Goal: Complete application form

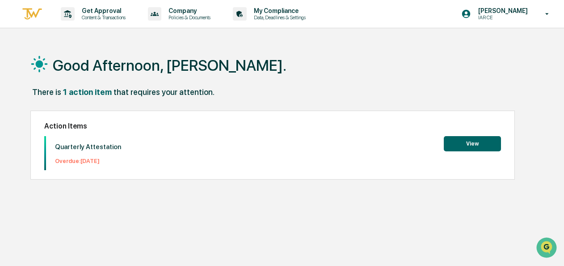
click at [482, 145] on button "View" at bounding box center [472, 143] width 57 height 15
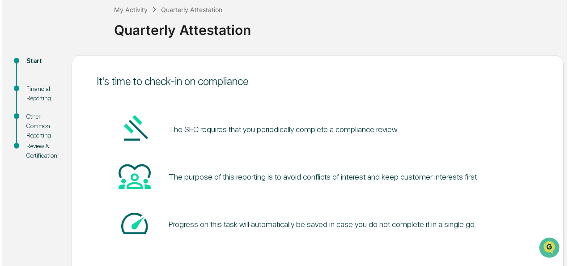
scroll to position [95, 0]
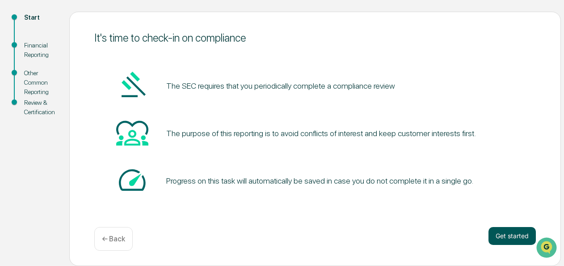
click at [501, 231] on button "Get started" at bounding box center [512, 236] width 47 height 18
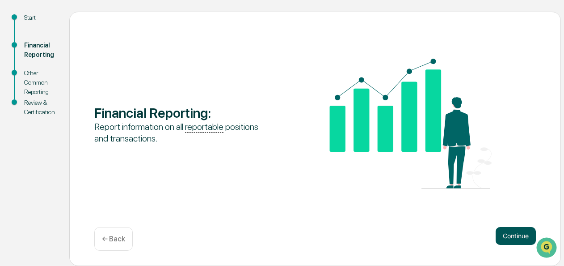
click at [513, 233] on button "Continue" at bounding box center [516, 236] width 40 height 18
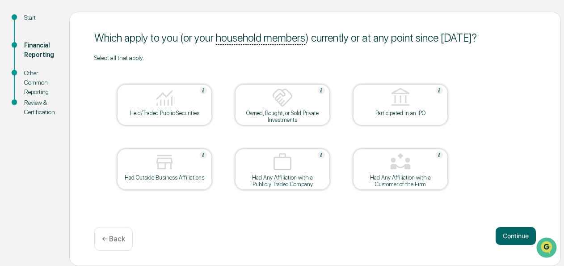
click at [287, 103] on img at bounding box center [282, 97] width 21 height 21
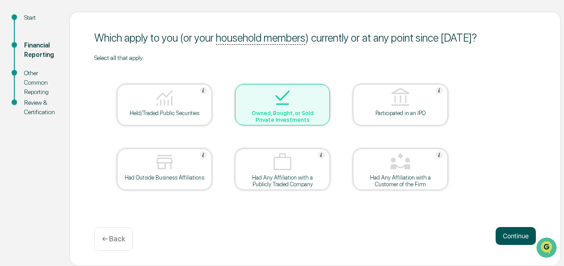
click at [503, 235] on button "Continue" at bounding box center [516, 236] width 40 height 18
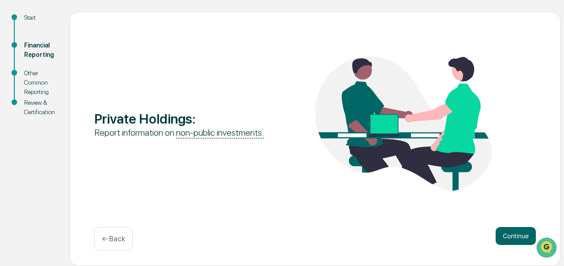
click at [122, 241] on p "← Back" at bounding box center [113, 238] width 23 height 8
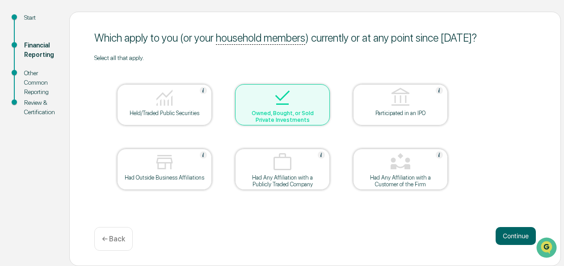
click at [251, 111] on div "Owned, Bought, or Sold Private Investments" at bounding box center [282, 116] width 80 height 13
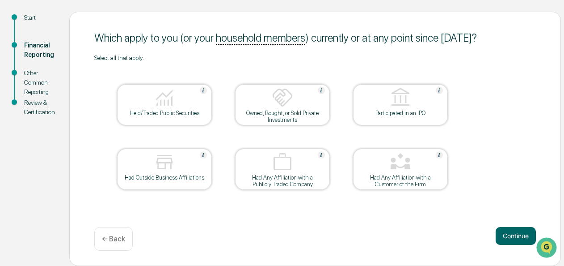
click at [179, 107] on div at bounding box center [164, 98] width 89 height 23
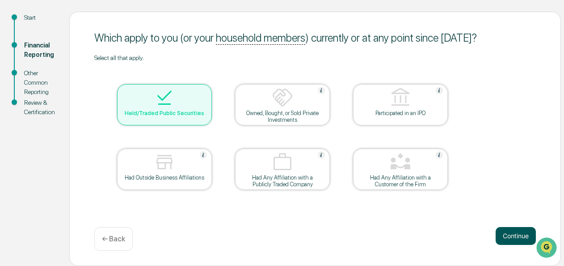
click at [521, 230] on button "Continue" at bounding box center [516, 236] width 40 height 18
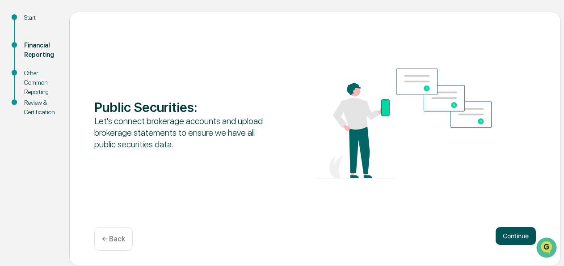
click at [510, 235] on button "Continue" at bounding box center [516, 236] width 40 height 18
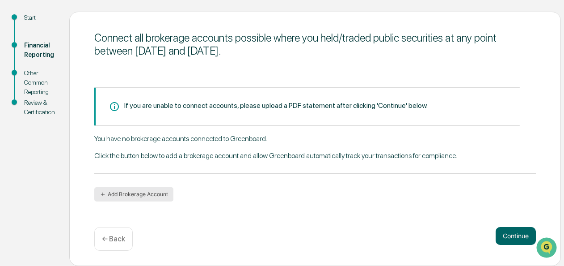
click at [161, 191] on button "Add Brokerage Account" at bounding box center [133, 194] width 79 height 14
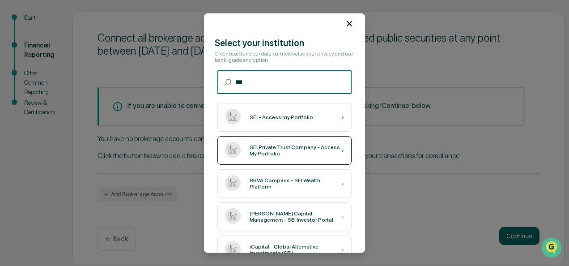
scroll to position [0, 0]
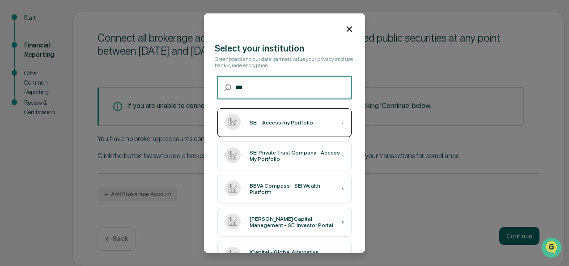
type input "***"
click at [298, 127] on div "SEI - Access my Portfolio ›" at bounding box center [284, 122] width 134 height 29
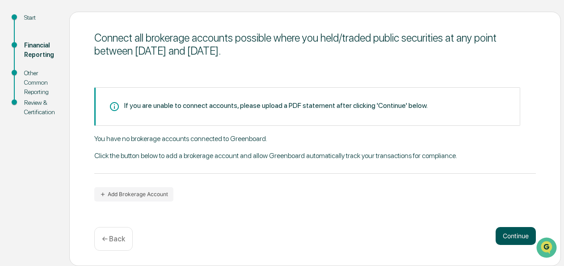
click at [505, 235] on button "Continue" at bounding box center [516, 236] width 40 height 18
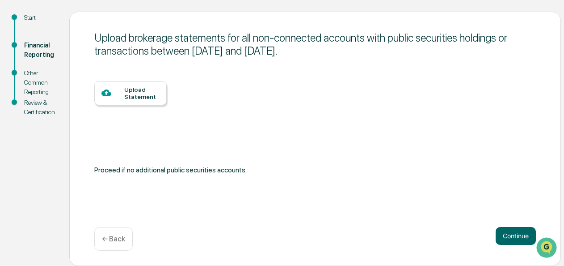
click at [155, 86] on div "Upload Statement" at bounding box center [141, 93] width 35 height 14
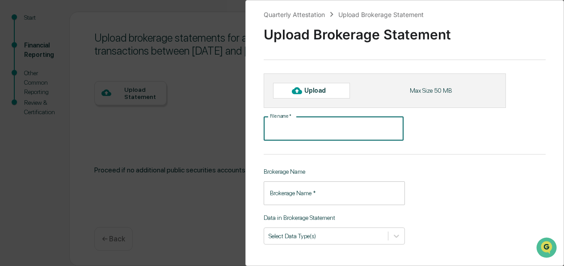
click at [304, 131] on input "File name   *" at bounding box center [334, 129] width 140 height 24
click at [303, 91] on div at bounding box center [297, 90] width 14 height 14
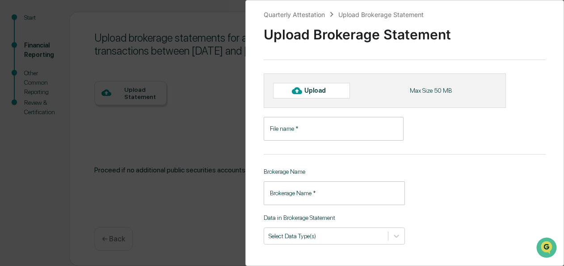
type input "**********"
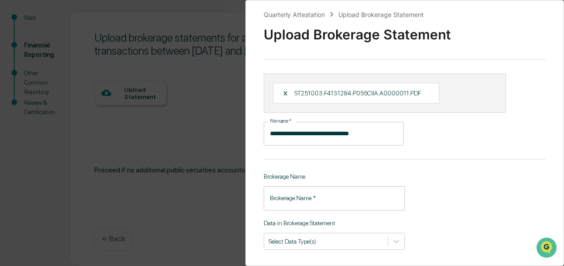
scroll to position [40, 0]
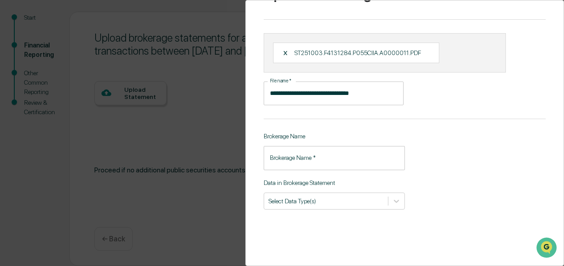
click at [296, 153] on input "Brokerage Name   *" at bounding box center [334, 158] width 141 height 24
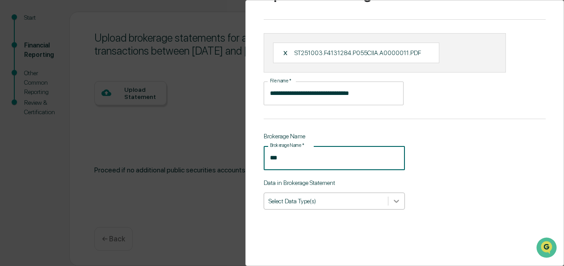
type input "***"
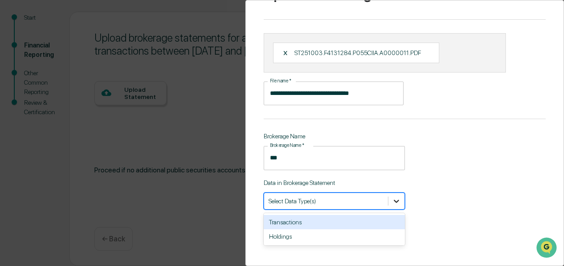
click at [389, 201] on div at bounding box center [397, 201] width 16 height 16
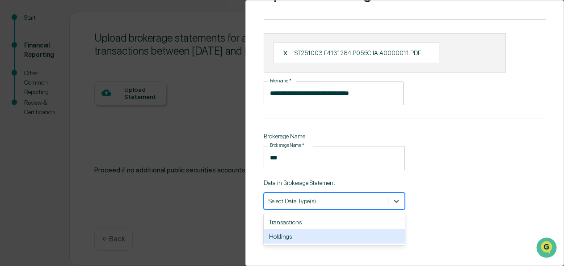
click at [362, 232] on div "Holdings" at bounding box center [334, 236] width 141 height 14
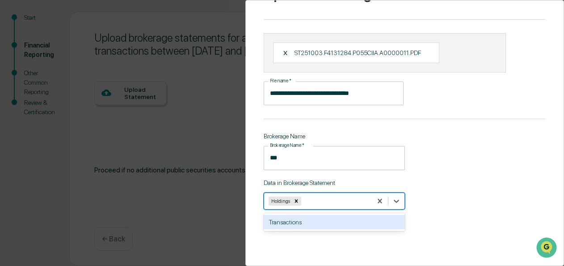
click at [462, 165] on div "**********" at bounding box center [404, 133] width 319 height 266
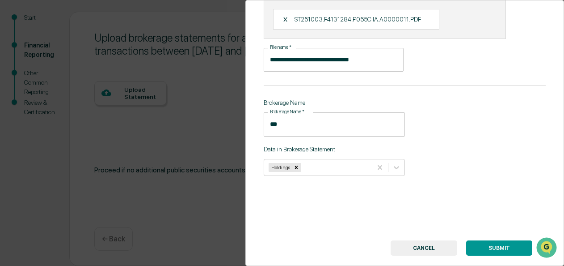
scroll to position [96, 0]
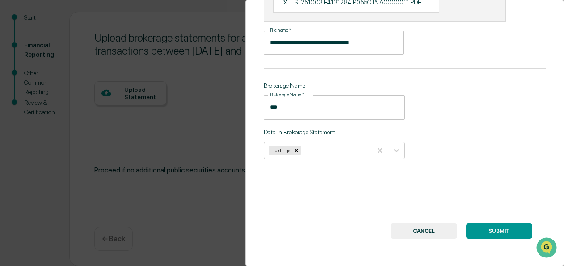
click at [499, 223] on button "SUBMIT" at bounding box center [499, 230] width 66 height 15
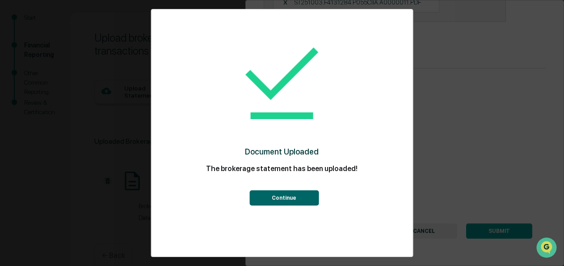
click at [302, 190] on button "Continue" at bounding box center [284, 197] width 69 height 15
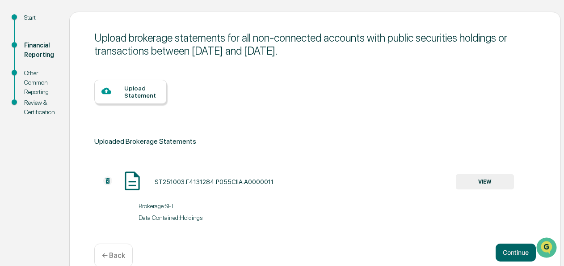
click at [470, 186] on button "VIEW" at bounding box center [485, 181] width 58 height 15
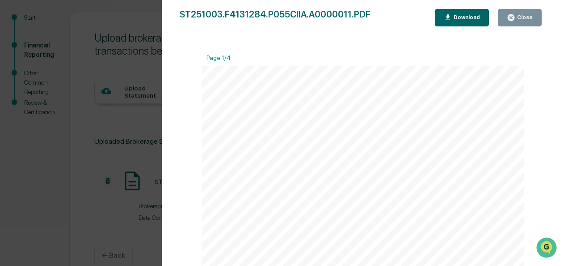
click at [140, 115] on div "Version History [DATE] 09:30 PM [PERSON_NAME] ST251003.F4131284.P055CIIA.A00000…" at bounding box center [282, 133] width 564 height 266
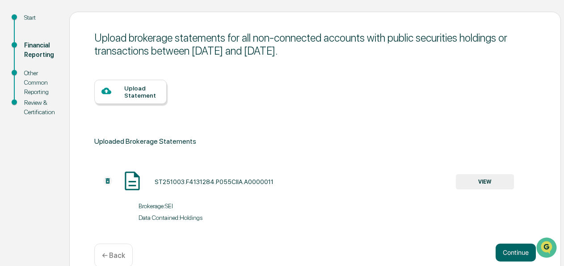
scroll to position [112, 0]
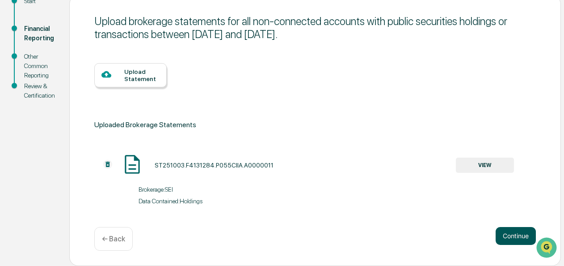
click at [520, 233] on button "Continue" at bounding box center [516, 236] width 40 height 18
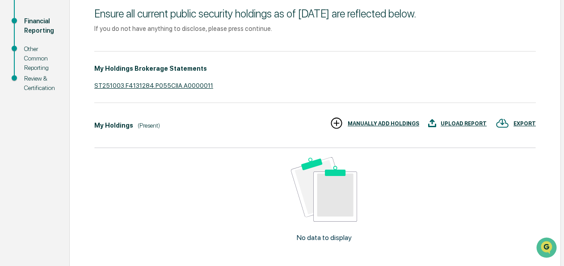
scroll to position [119, 0]
click at [387, 123] on div "MANUALLY ADD HOLDINGS" at bounding box center [384, 123] width 72 height 6
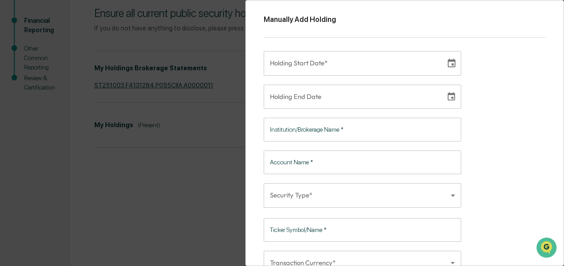
click at [223, 184] on div "Manually Add Holding Holding Start Date* Holding Start Date* Holding End Date H…" at bounding box center [282, 133] width 564 height 266
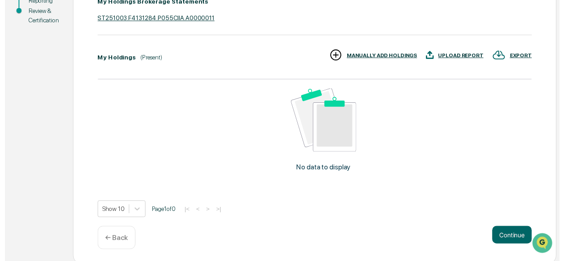
scroll to position [190, 0]
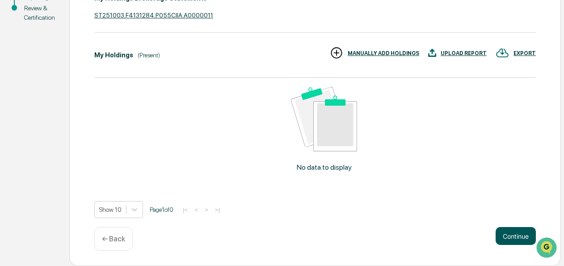
click at [520, 241] on button "Continue" at bounding box center [516, 236] width 40 height 18
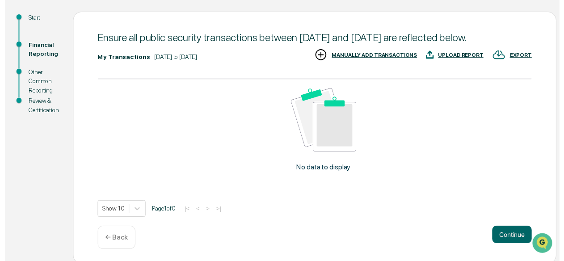
scroll to position [110, 0]
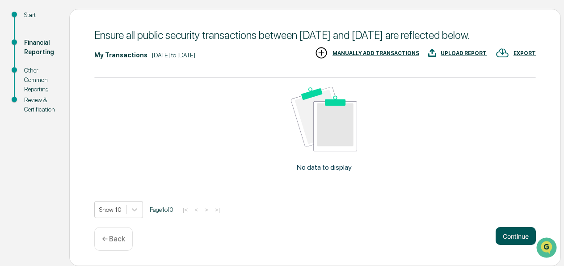
click at [504, 234] on button "Continue" at bounding box center [516, 236] width 40 height 18
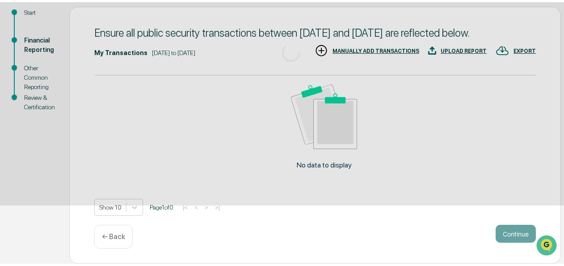
scroll to position [95, 0]
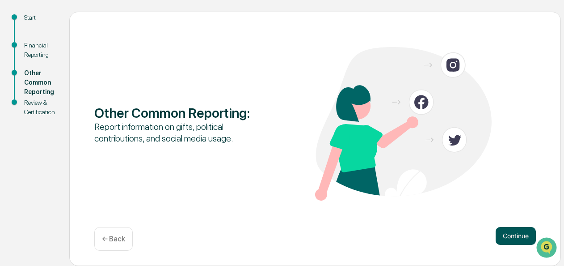
click at [520, 234] on button "Continue" at bounding box center [516, 236] width 40 height 18
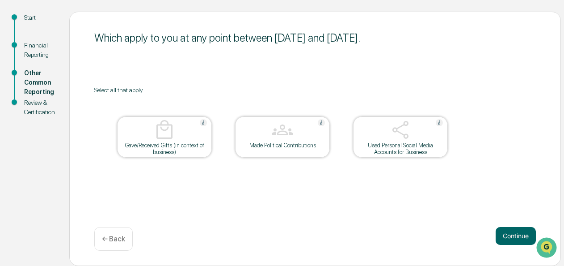
click at [520, 234] on button "Continue" at bounding box center [516, 236] width 40 height 18
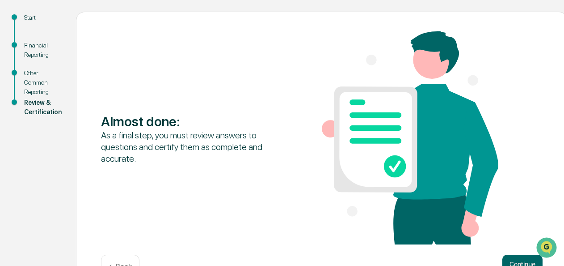
scroll to position [123, 0]
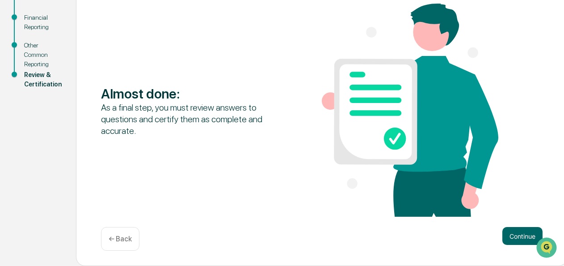
click at [519, 225] on div "Almost done : As a final step, you must review answers to questions and certify…" at bounding box center [322, 125] width 492 height 282
click at [519, 236] on button "Continue" at bounding box center [523, 236] width 40 height 18
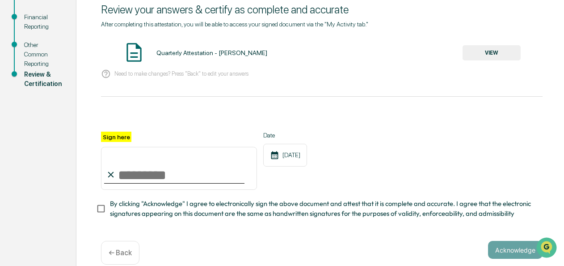
click at [144, 175] on input "Sign here" at bounding box center [179, 168] width 156 height 43
type input "**********"
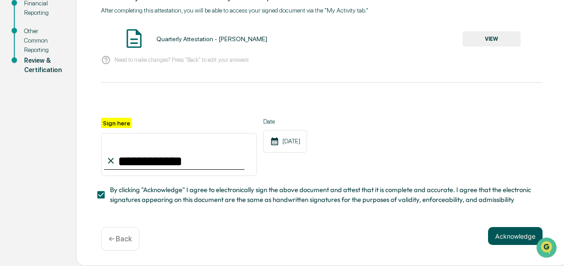
click at [506, 233] on button "Acknowledge" at bounding box center [515, 236] width 55 height 18
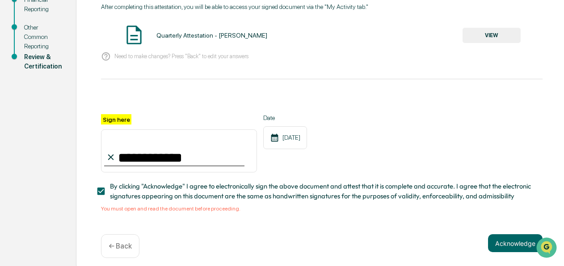
scroll to position [151, 0]
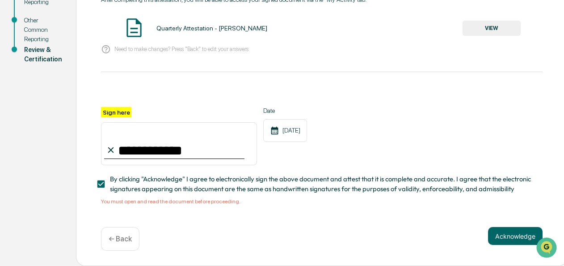
click at [295, 183] on span "By clicking "Acknowledge" I agree to electronically sign the above document and…" at bounding box center [323, 184] width 426 height 20
click at [128, 23] on img at bounding box center [134, 28] width 22 height 22
click at [481, 27] on button "VIEW" at bounding box center [492, 28] width 58 height 15
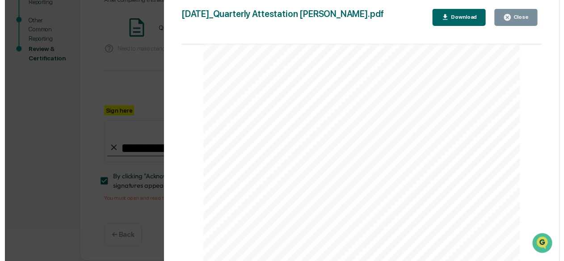
scroll to position [3981, 0]
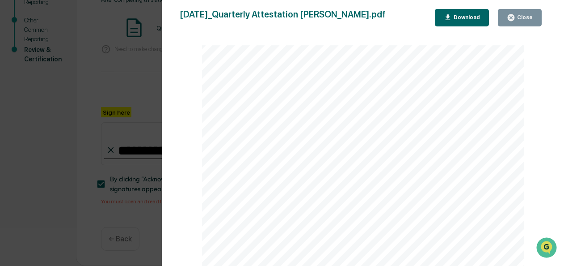
click at [528, 16] on div "Close" at bounding box center [524, 17] width 17 height 6
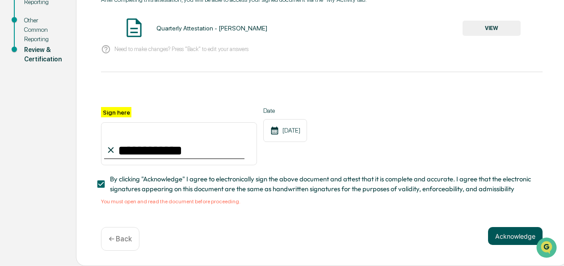
click at [521, 232] on button "Acknowledge" at bounding box center [515, 236] width 55 height 18
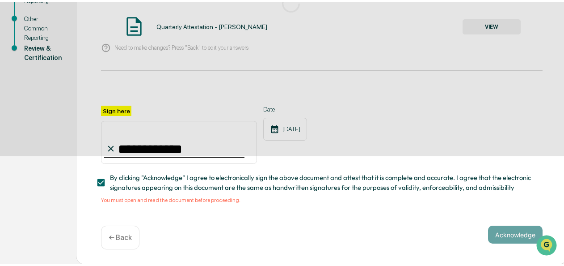
scroll to position [95, 0]
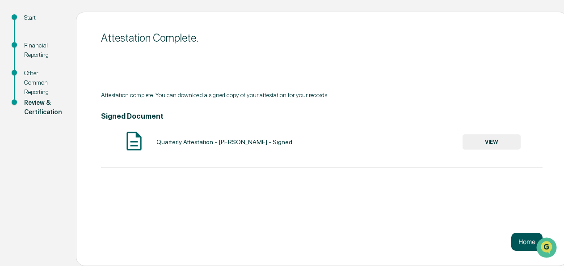
click at [516, 245] on button "Home" at bounding box center [527, 242] width 31 height 18
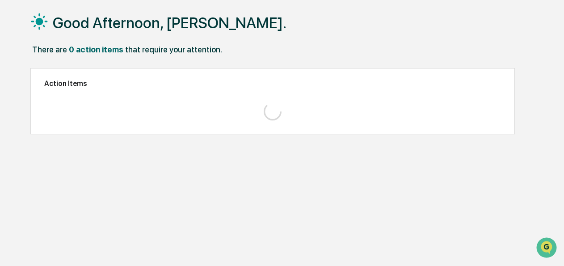
scroll to position [42, 0]
